Goal: Transaction & Acquisition: Purchase product/service

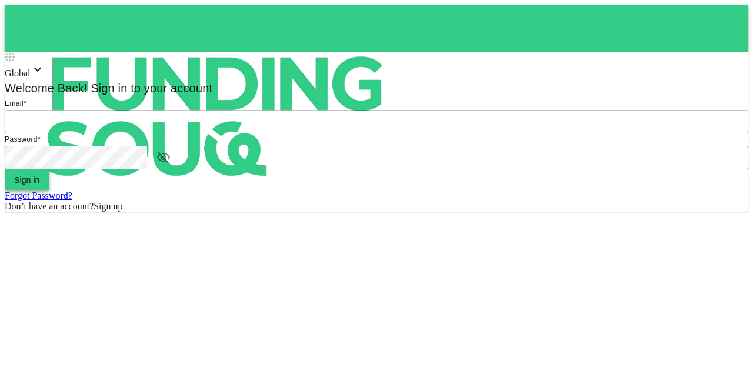
type input "[EMAIL_ADDRESS][PERSON_NAME][DOMAIN_NAME]"
click at [49, 191] on button "Sign in" at bounding box center [27, 179] width 45 height 21
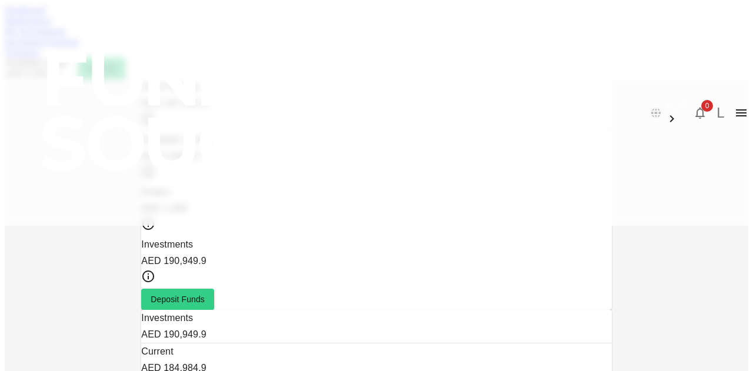
click at [52, 25] on link "Marketplace" at bounding box center [28, 20] width 47 height 10
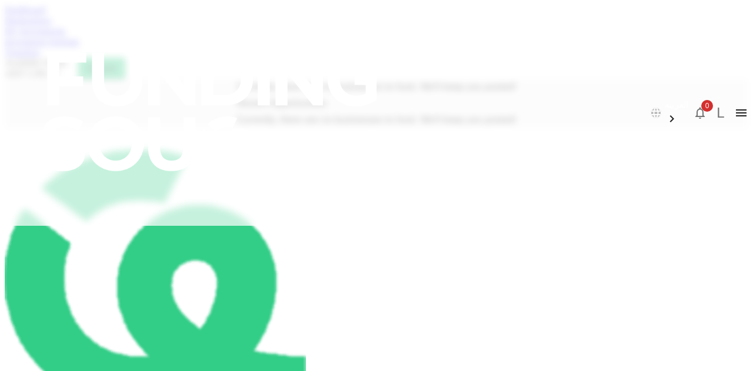
click at [66, 36] on link "My Investments" at bounding box center [35, 31] width 61 height 10
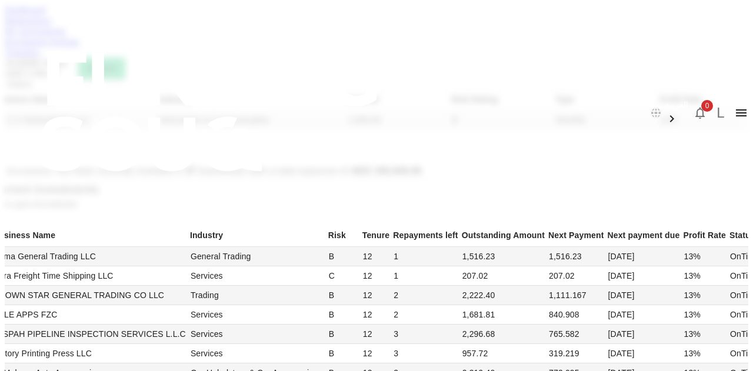
click at [79, 46] on link "Investment Settings" at bounding box center [42, 41] width 75 height 10
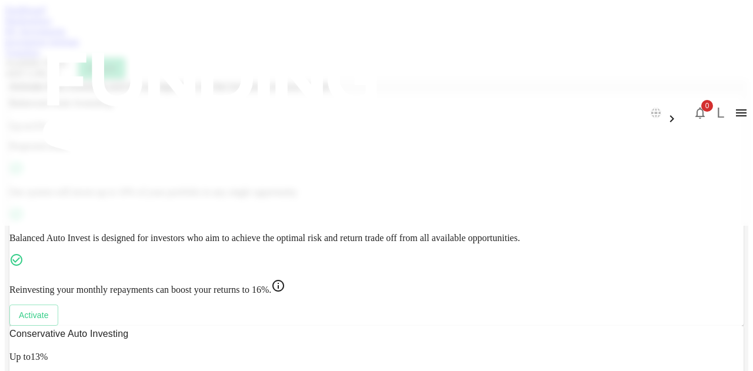
scroll to position [253, 0]
click at [40, 57] on link "Transfers" at bounding box center [22, 52] width 35 height 10
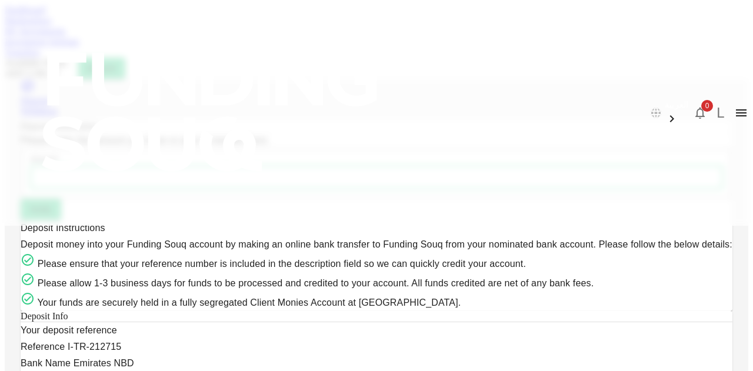
scroll to position [348, 0]
click at [293, 70] on div "Dashboard Marketplace My Investments Investment Settings Transfers Available Fu…" at bounding box center [377, 42] width 744 height 74
click at [79, 46] on link "Investment Settings" at bounding box center [42, 41] width 75 height 10
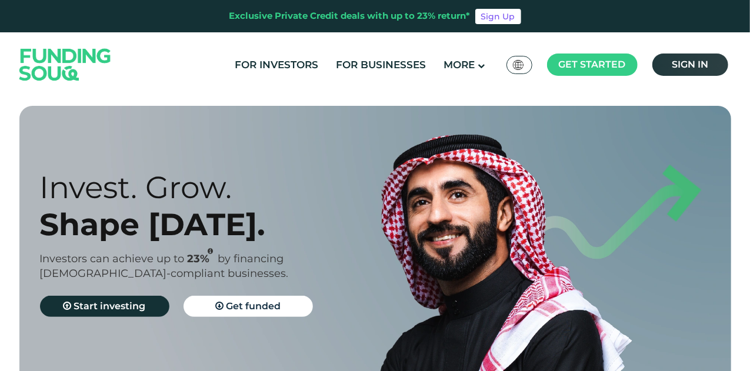
click at [691, 65] on span "Sign in" at bounding box center [690, 64] width 36 height 11
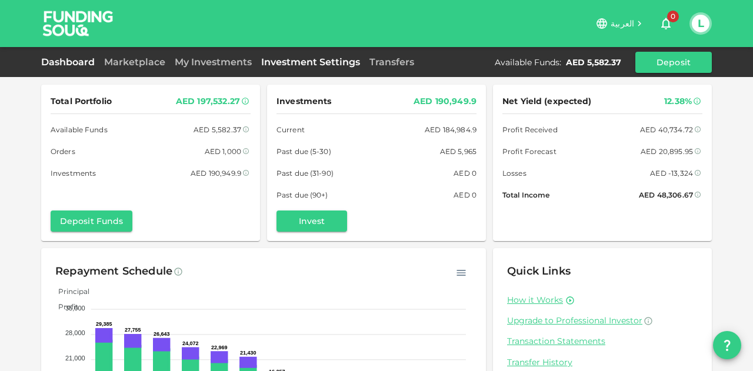
click at [297, 62] on link "Investment Settings" at bounding box center [311, 61] width 108 height 11
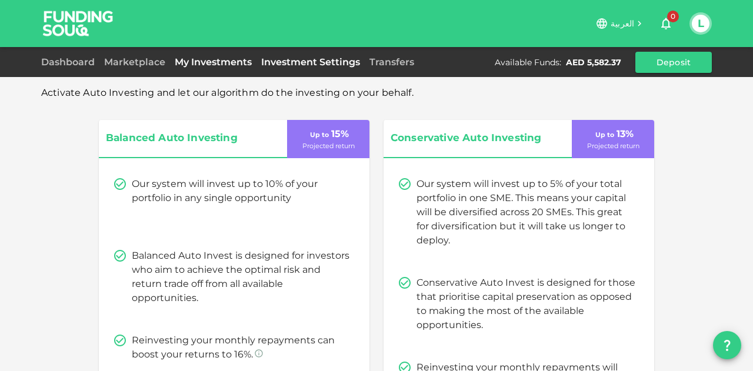
click at [220, 62] on link "My Investments" at bounding box center [213, 61] width 87 height 11
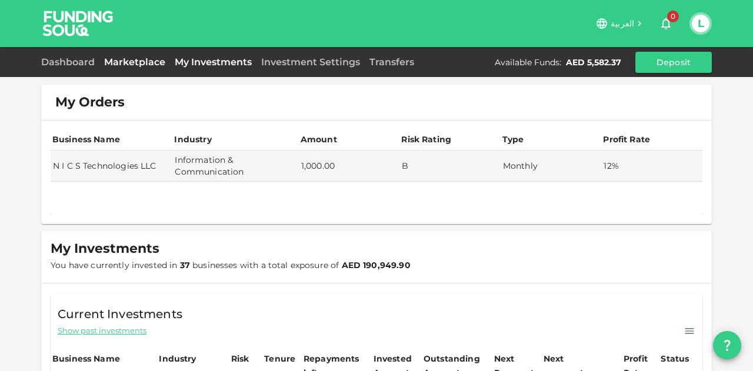
click at [135, 65] on link "Marketplace" at bounding box center [134, 61] width 71 height 11
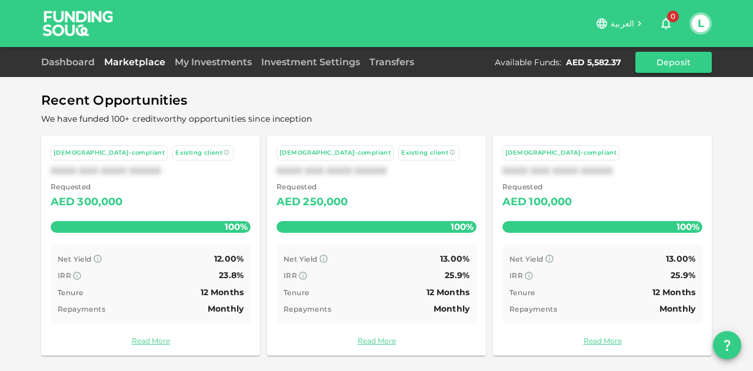
scroll to position [64, 0]
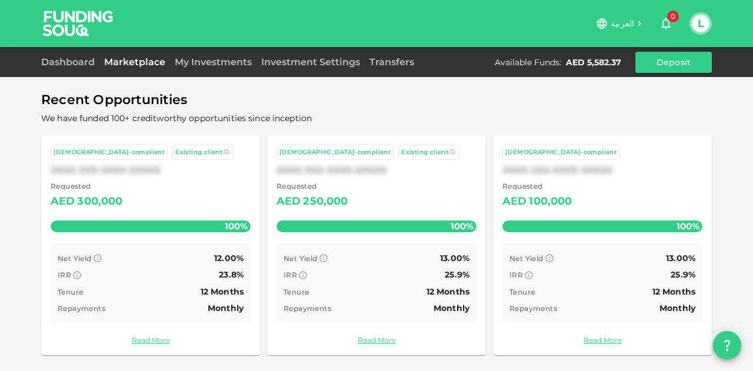
click at [150, 277] on div "IRR 23.8%" at bounding box center [151, 275] width 186 height 15
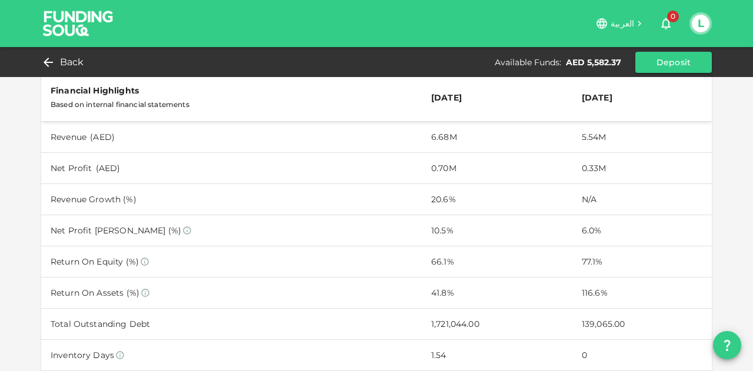
scroll to position [777, 0]
